Goal: Find specific page/section: Find specific page/section

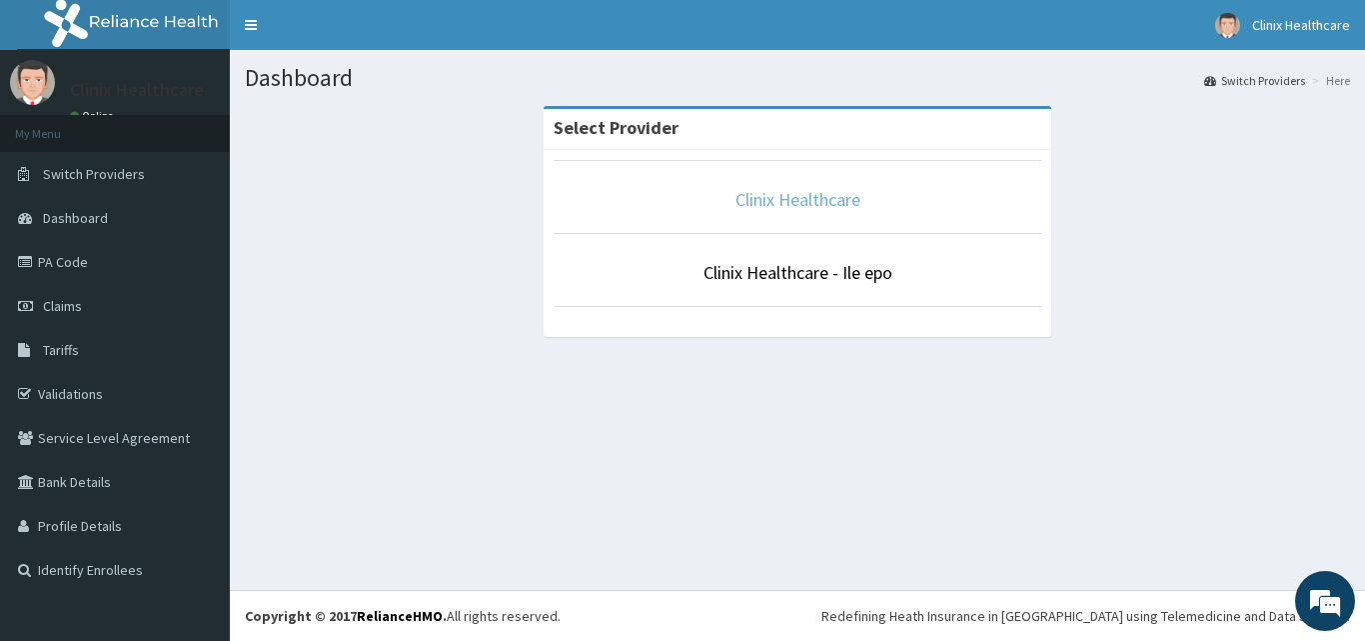
click at [781, 197] on link "Clinix Healthcare" at bounding box center [797, 199] width 125 height 23
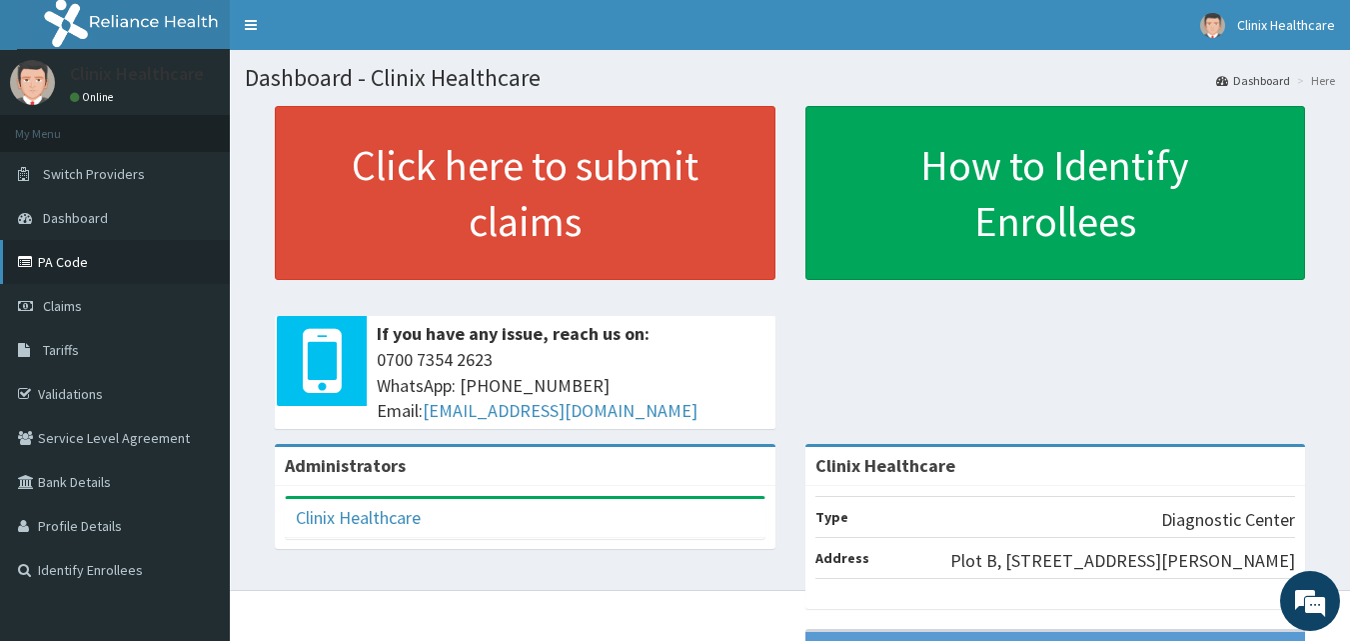
click at [75, 266] on link "PA Code" at bounding box center [115, 262] width 230 height 44
